Goal: Navigation & Orientation: Find specific page/section

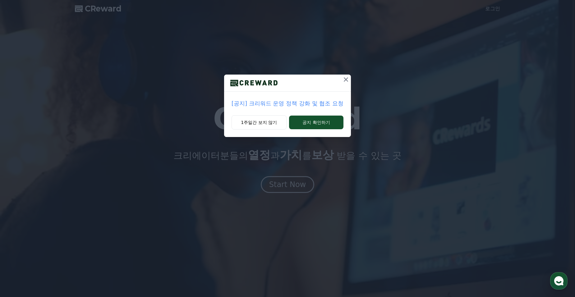
click at [349, 80] on icon at bounding box center [345, 79] width 7 height 7
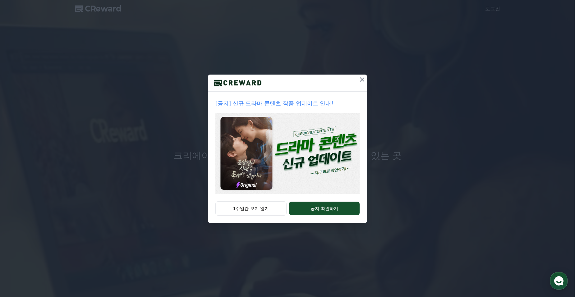
click at [364, 80] on icon at bounding box center [361, 79] width 7 height 7
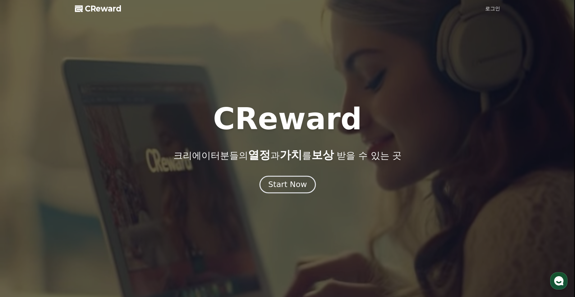
click at [291, 186] on div "Start Now" at bounding box center [287, 184] width 39 height 11
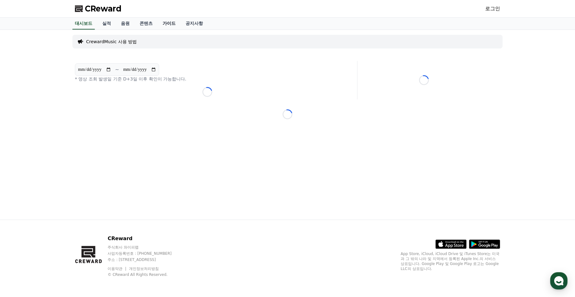
click at [169, 25] on link "가이드" at bounding box center [168, 24] width 23 height 12
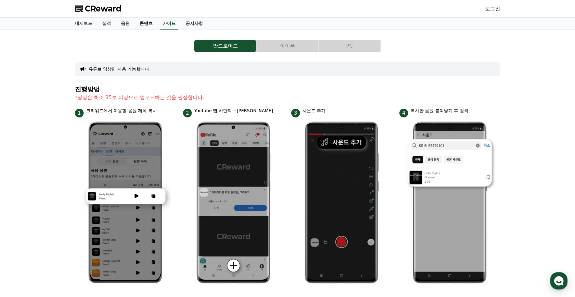
click at [144, 24] on link "콘텐츠" at bounding box center [145, 24] width 23 height 12
